Goal: Information Seeking & Learning: Learn about a topic

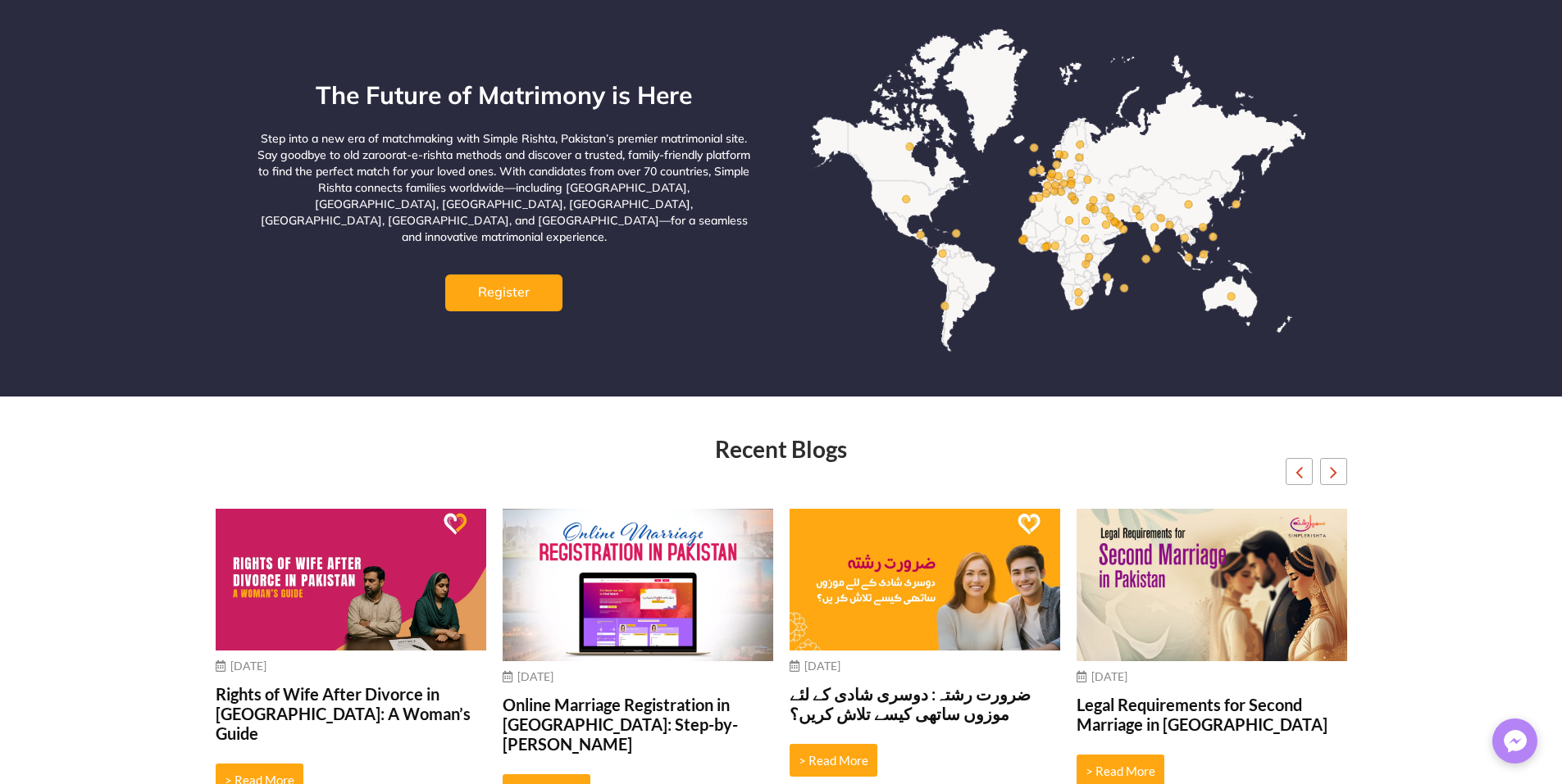
scroll to position [5431, 0]
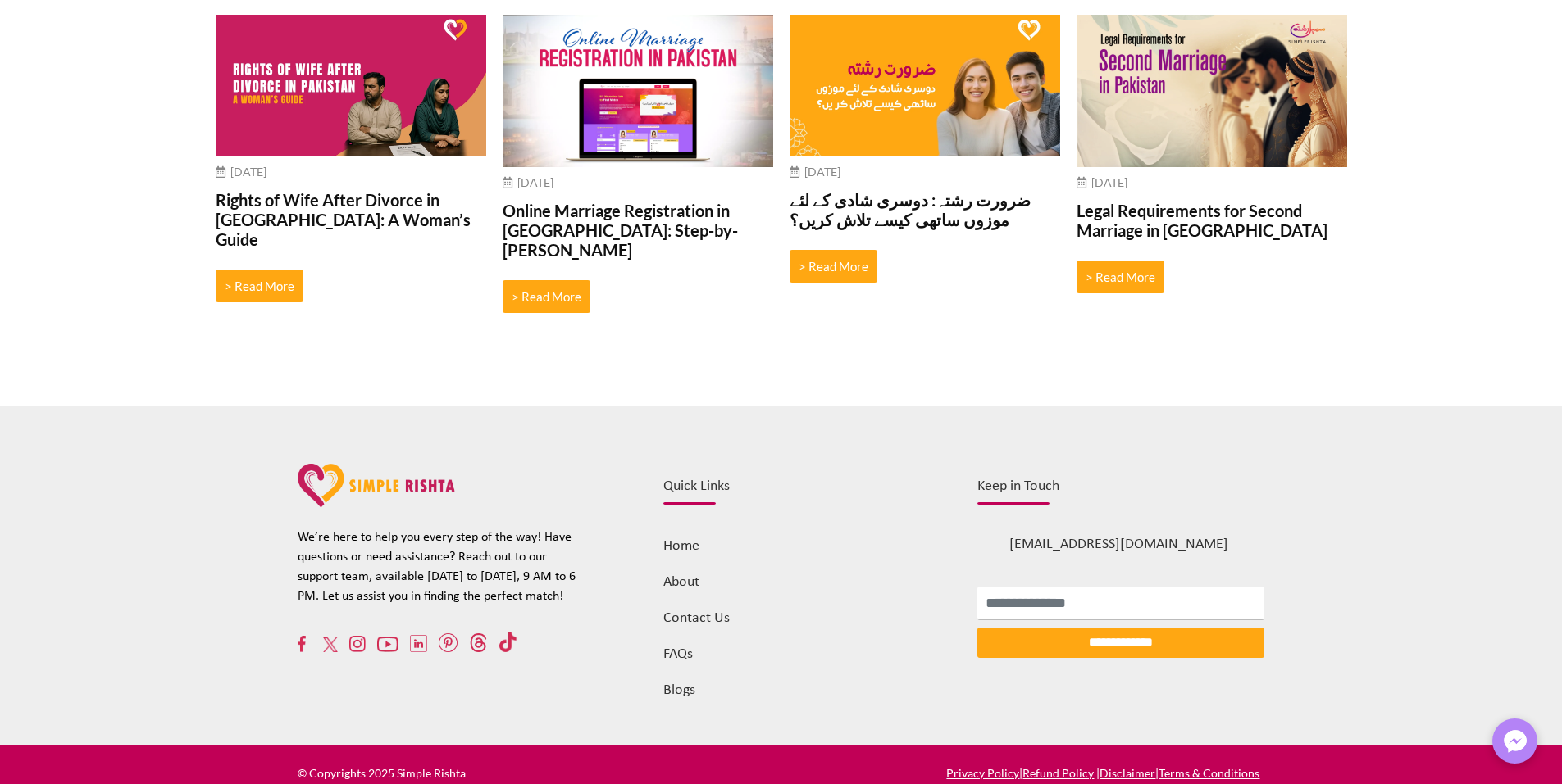
click at [674, 683] on link "Blogs" at bounding box center [679, 691] width 32 height 16
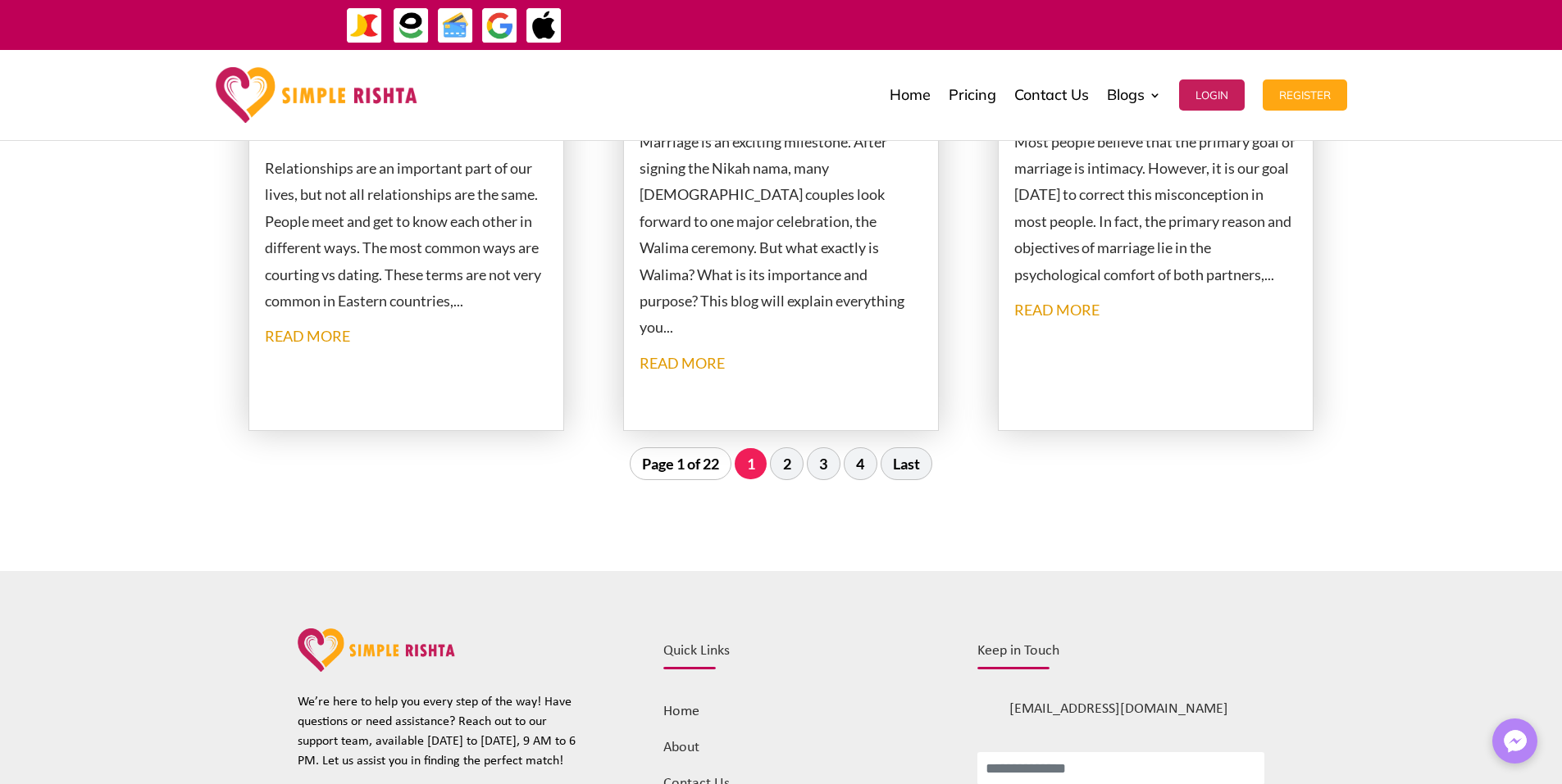
scroll to position [2113, 0]
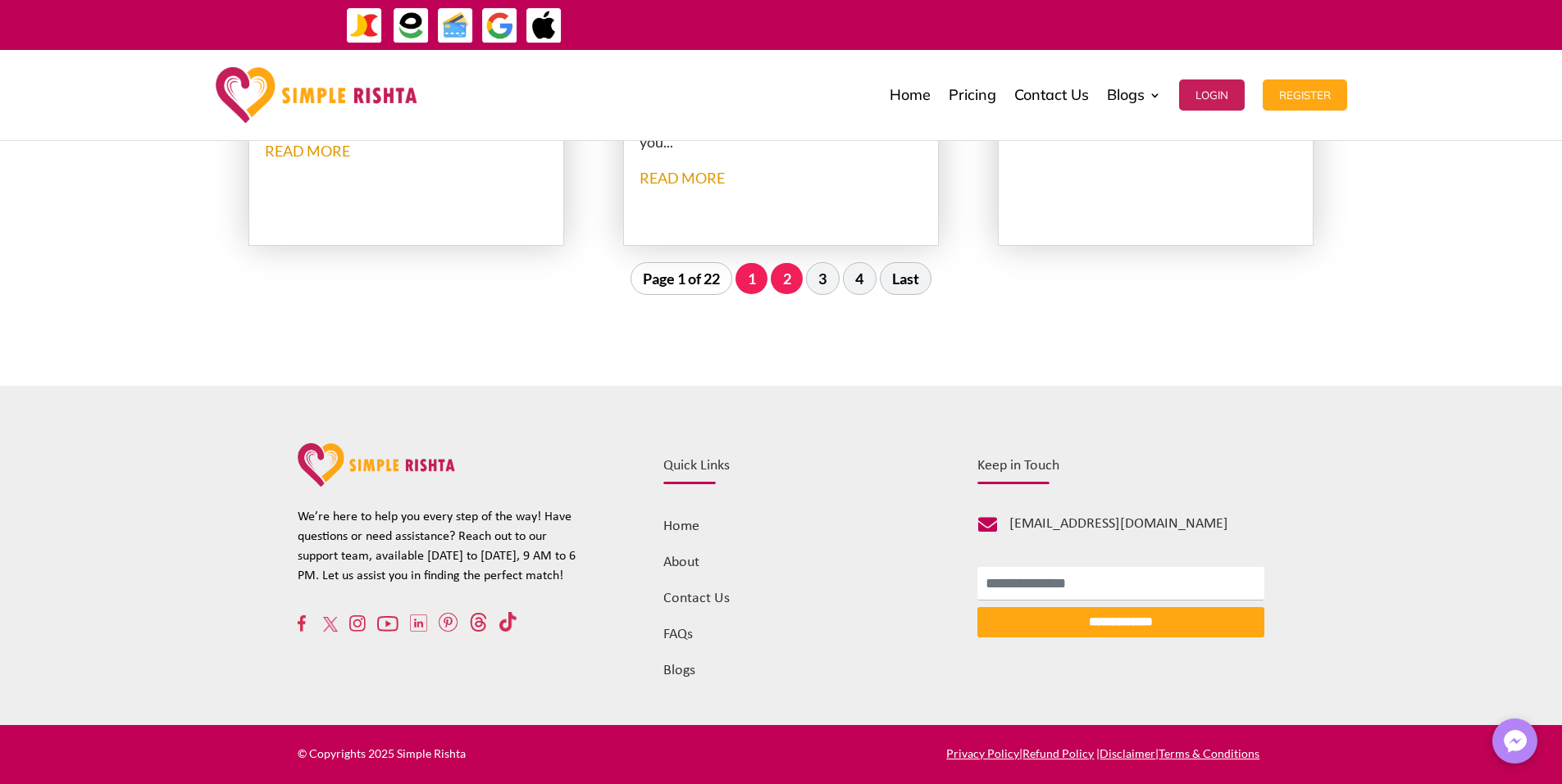
click at [784, 286] on link "2" at bounding box center [786, 279] width 32 height 31
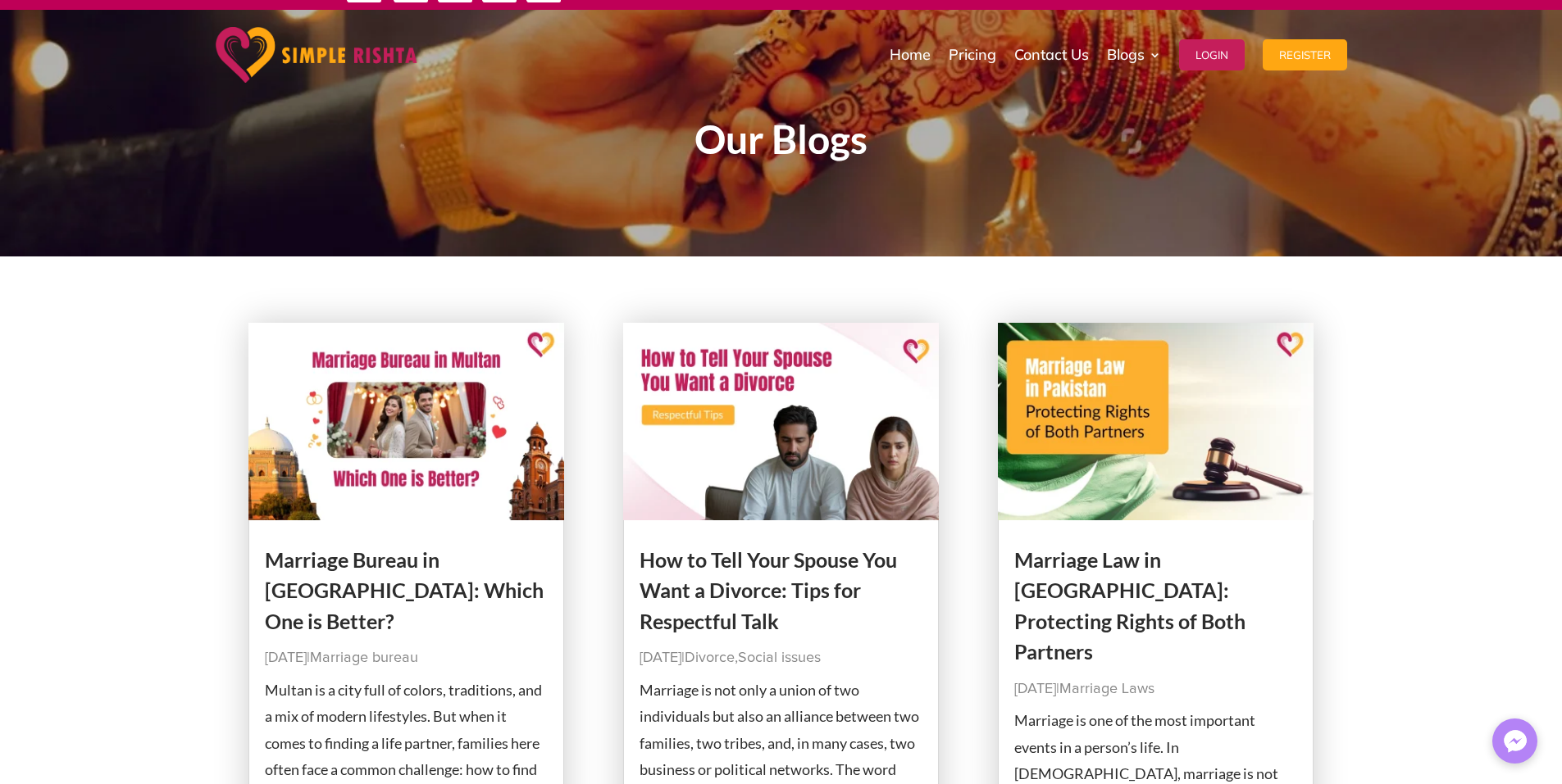
scroll to position [0, 0]
